Goal: Task Accomplishment & Management: Use online tool/utility

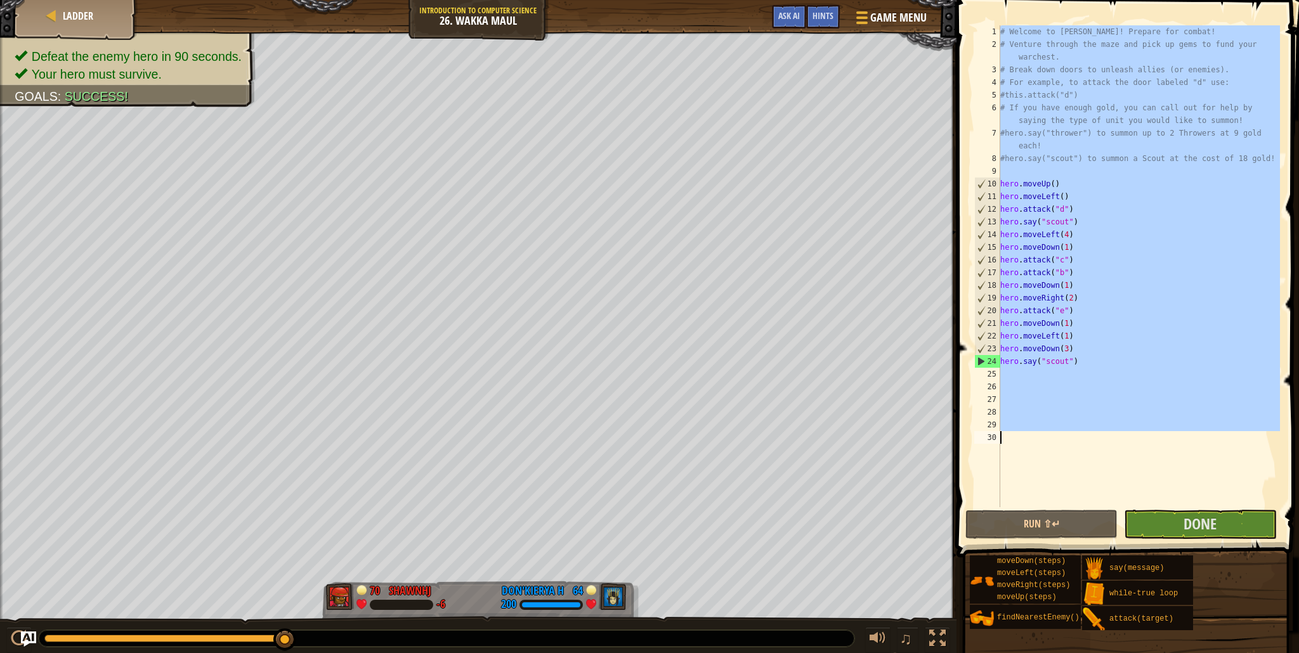
click at [1058, 483] on div "# Welcome to Wakka Maul! Prepare for combat! # Venture through the maze and pic…" at bounding box center [1139, 279] width 282 height 508
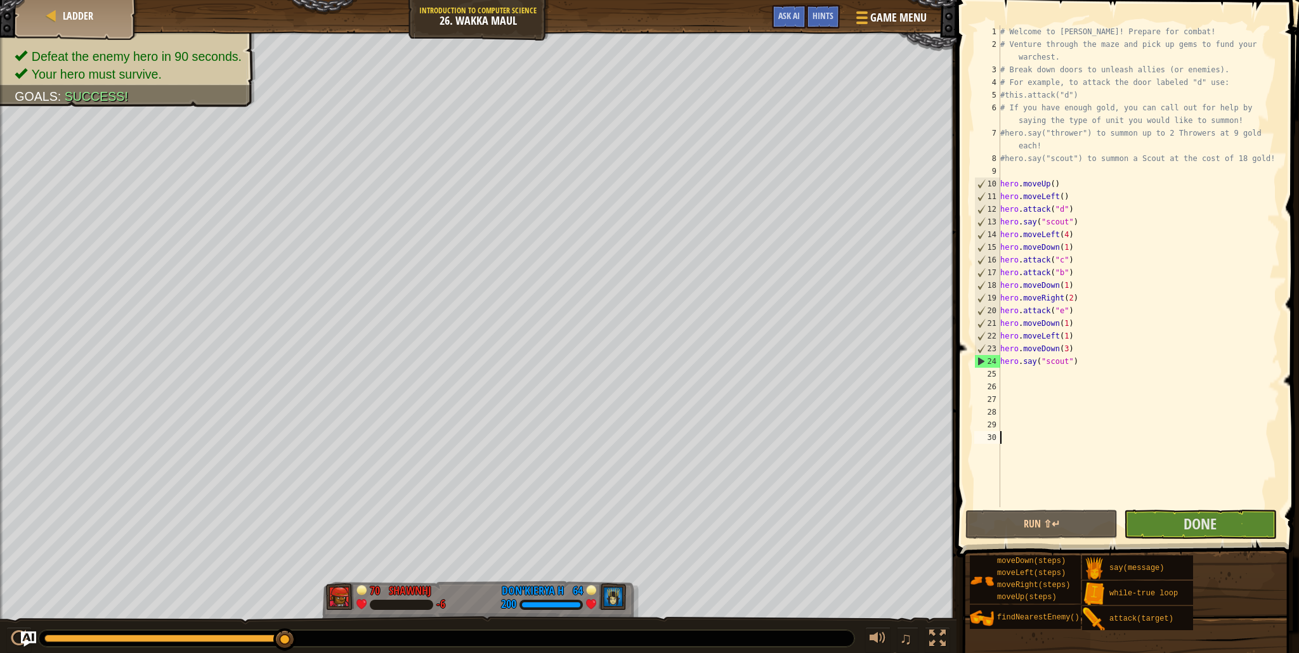
type textarea "L"
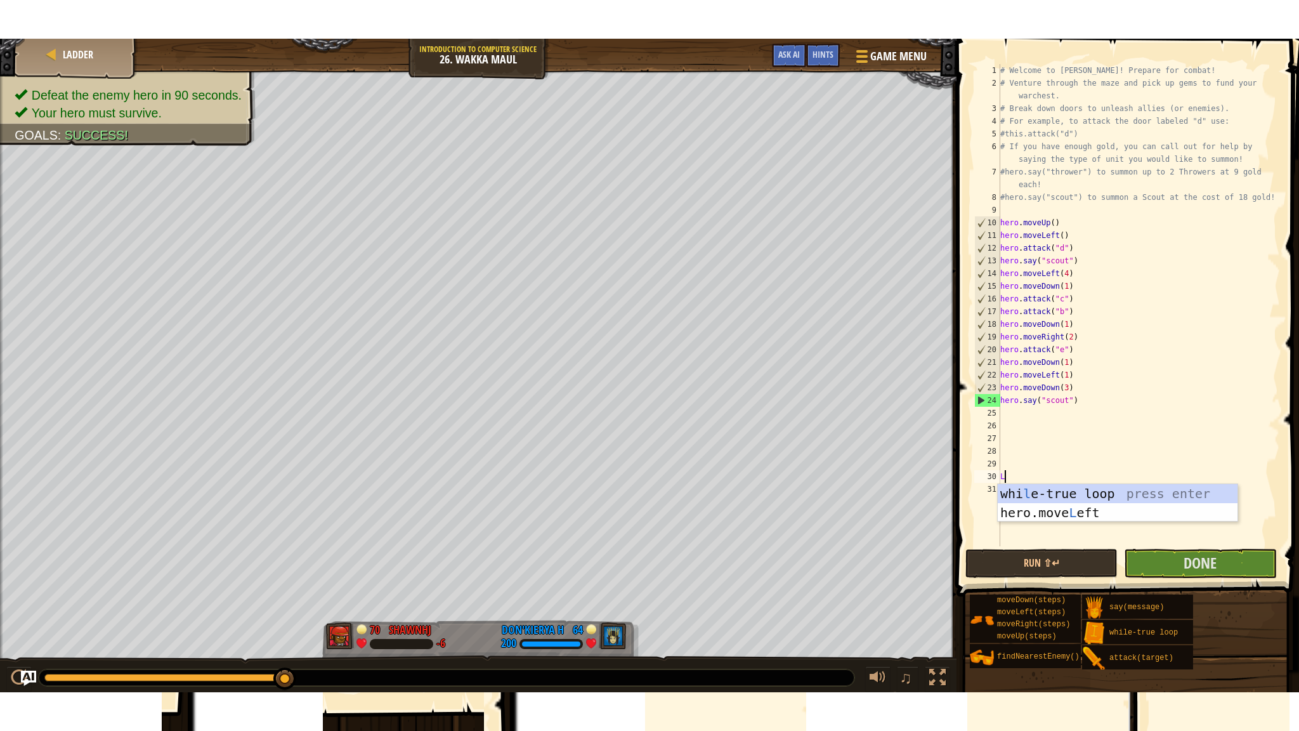
scroll to position [6, 0]
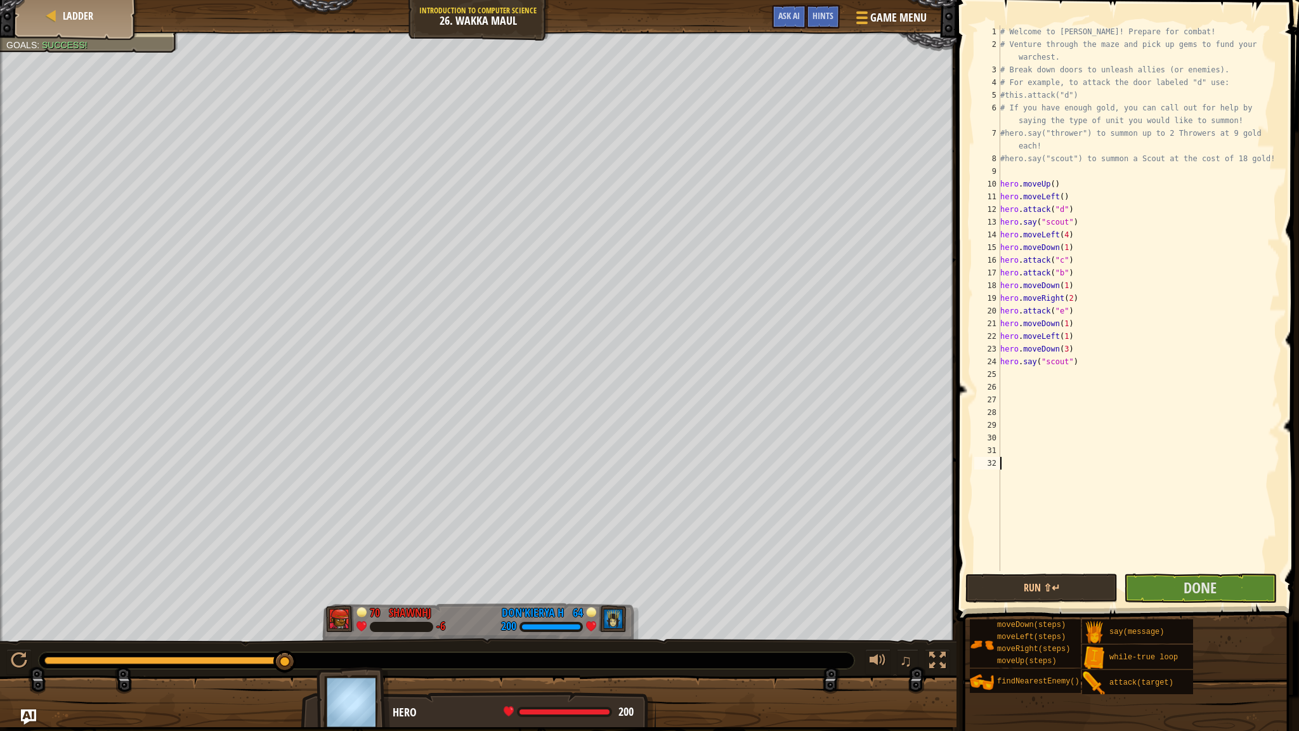
type textarea "0"
